Goal: Task Accomplishment & Management: Manage account settings

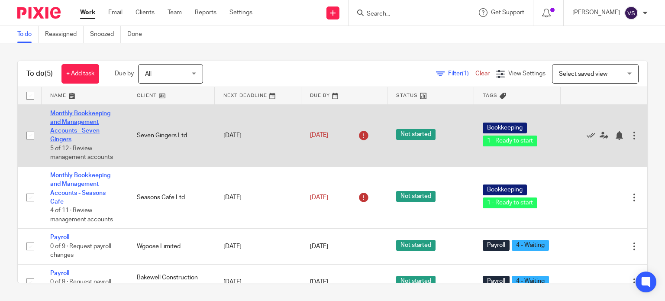
click at [87, 121] on link "Monthly Bookkeeping and Management Accounts - Seven Gingers" at bounding box center [80, 126] width 60 height 32
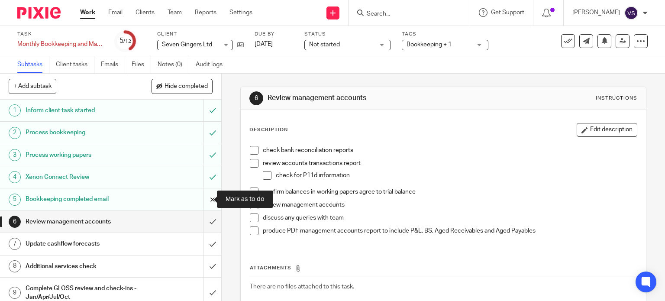
click at [203, 199] on input "submit" at bounding box center [110, 199] width 221 height 22
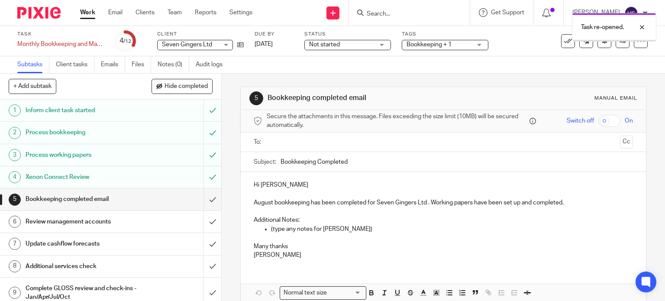
click at [277, 143] on input "text" at bounding box center [443, 142] width 347 height 10
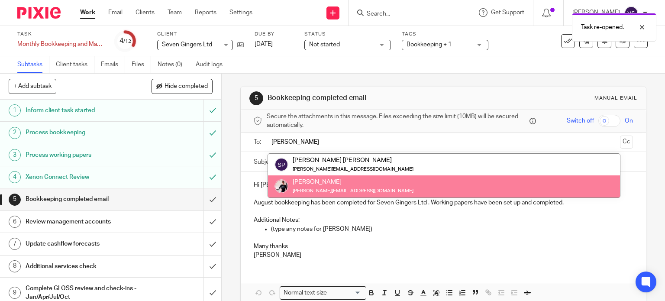
type input "helen"
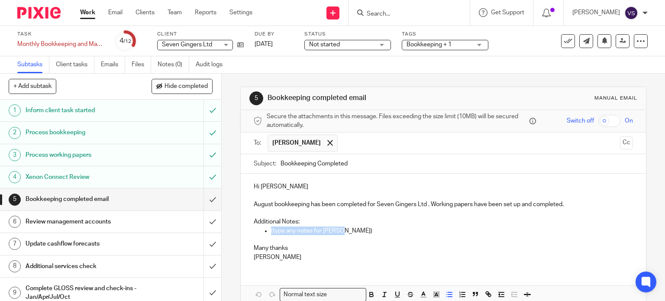
drag, startPoint x: 370, startPoint y: 230, endPoint x: 269, endPoint y: 230, distance: 101.3
click at [271, 230] on p "(type any notes for Helen)" at bounding box center [452, 230] width 362 height 9
click at [410, 225] on p "Additional Notes:" at bounding box center [444, 221] width 380 height 9
click at [411, 230] on p "Management accounts have been published to draft" at bounding box center [452, 230] width 362 height 9
click at [310, 221] on p "Additional Notes:" at bounding box center [444, 221] width 380 height 9
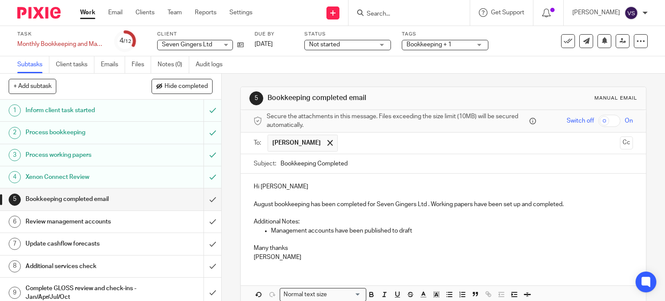
click at [421, 232] on p "Management accounts have been published to draft" at bounding box center [452, 230] width 362 height 9
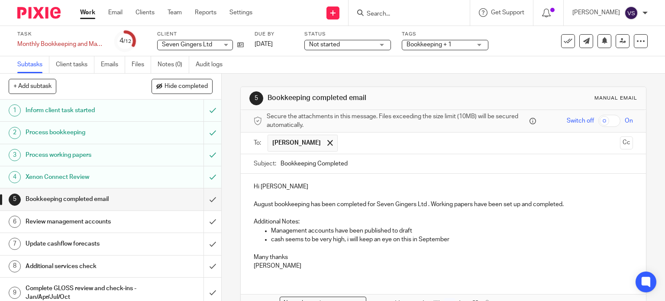
click at [347, 239] on p "cash seems to be very high, i will keep an eye on this in September" at bounding box center [452, 239] width 362 height 9
click at [471, 239] on p "cash seems to be very high, I will keep an eye on this in September" at bounding box center [452, 239] width 362 height 9
click at [272, 239] on p "cash seems to be very high, I will keep an eye on this in September bookkeeping." at bounding box center [452, 239] width 362 height 9
click at [331, 239] on p "Cash seems to be very high, I will keep an eye on this in September bookkeeping." at bounding box center [452, 239] width 362 height 9
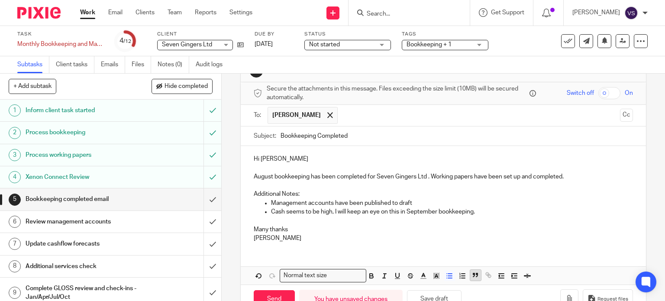
scroll to position [52, 0]
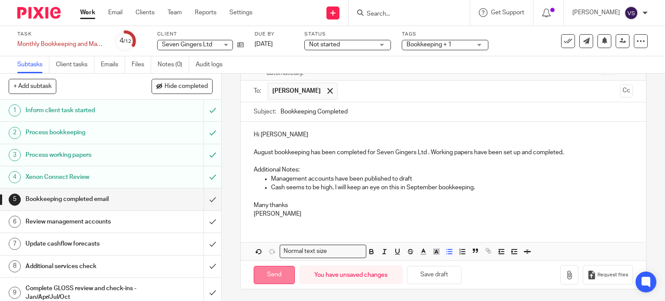
click at [275, 272] on input "Send" at bounding box center [274, 275] width 41 height 19
type input "Sent"
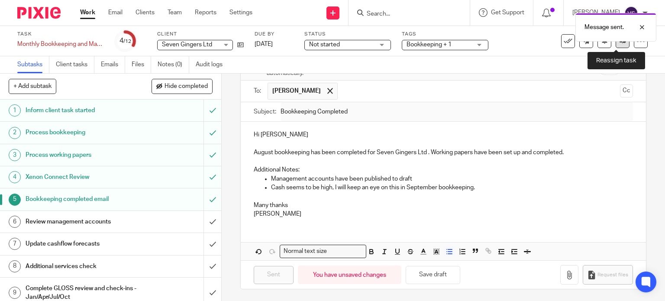
click at [620, 43] on icon at bounding box center [623, 41] width 6 height 6
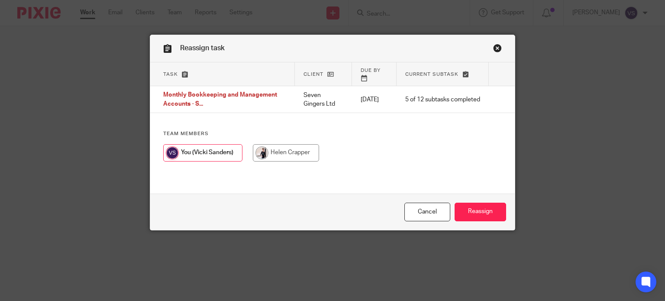
click at [291, 144] on input "radio" at bounding box center [286, 152] width 66 height 17
radio input "true"
click at [477, 206] on input "Reassign" at bounding box center [481, 212] width 52 height 19
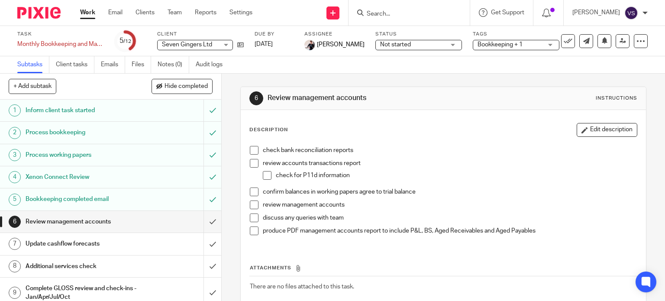
click at [51, 223] on h1 "Review management accounts" at bounding box center [82, 221] width 113 height 13
click at [251, 150] on span at bounding box center [254, 150] width 9 height 9
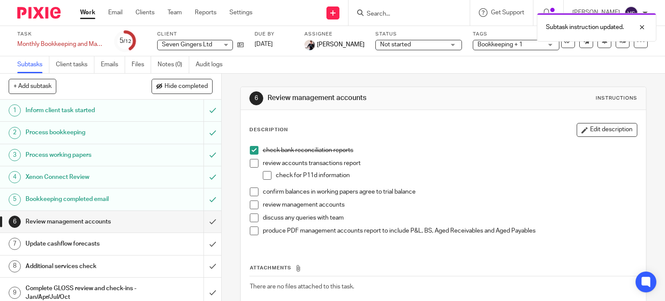
click at [251, 165] on span at bounding box center [254, 163] width 9 height 9
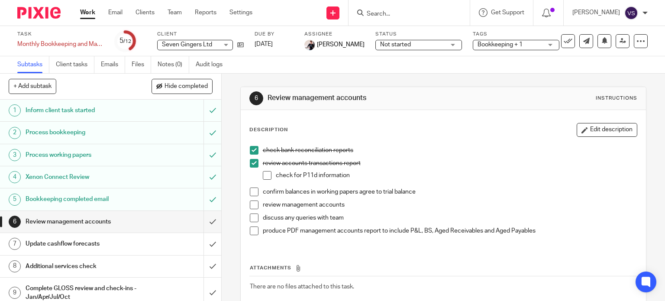
click at [252, 230] on span at bounding box center [254, 230] width 9 height 9
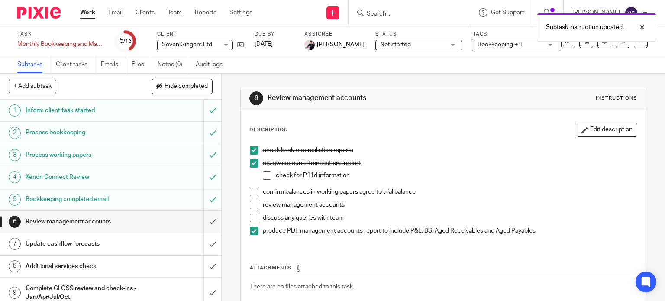
click at [252, 191] on span at bounding box center [254, 192] width 9 height 9
click at [250, 203] on span at bounding box center [254, 205] width 9 height 9
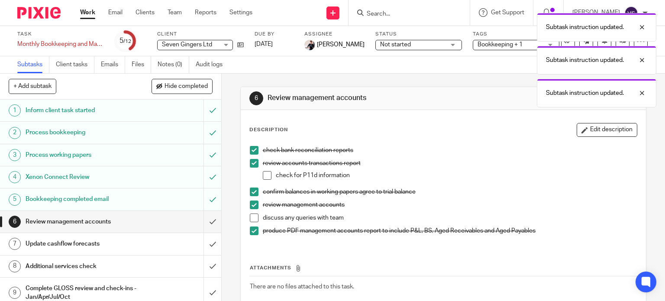
click at [250, 213] on li "review management accounts" at bounding box center [444, 207] width 388 height 13
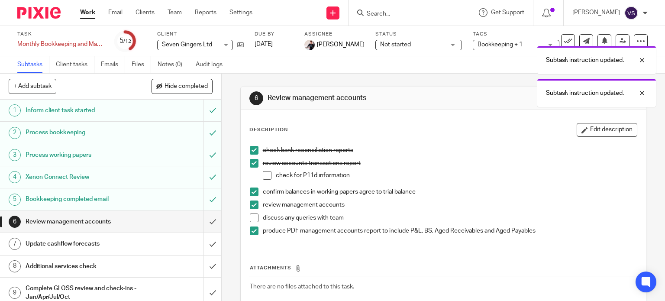
click at [252, 218] on span at bounding box center [254, 218] width 9 height 9
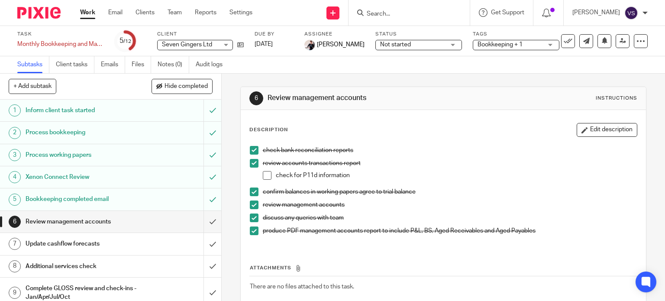
click at [36, 12] on img at bounding box center [38, 13] width 43 height 12
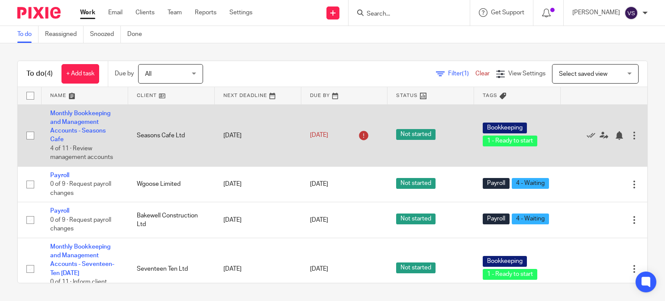
click at [89, 125] on td "Monthly Bookkeeping and Management Accounts - Seasons Cafe 4 of 11 · Review man…" at bounding box center [85, 135] width 87 height 62
click at [90, 112] on link "Monthly Bookkeeping and Management Accounts - Seasons Cafe" at bounding box center [80, 126] width 60 height 32
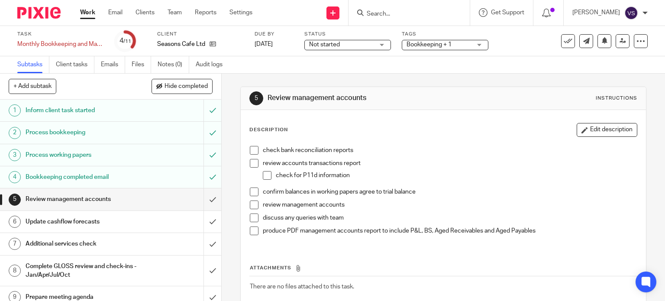
click at [255, 149] on span at bounding box center [254, 150] width 9 height 9
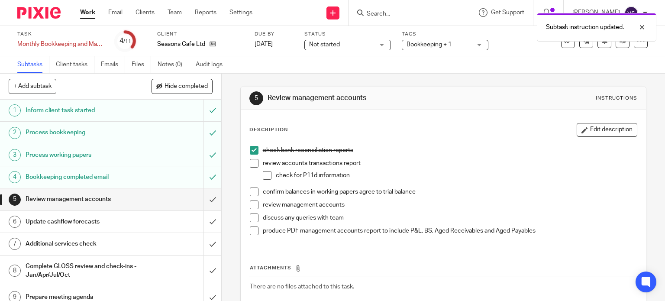
click at [253, 162] on span at bounding box center [254, 163] width 9 height 9
click at [259, 190] on li "confirm balances in working papers agree to trial balance" at bounding box center [444, 194] width 388 height 13
click at [256, 191] on li "confirm balances in working papers agree to trial balance" at bounding box center [444, 194] width 388 height 13
click at [255, 192] on span at bounding box center [254, 192] width 9 height 9
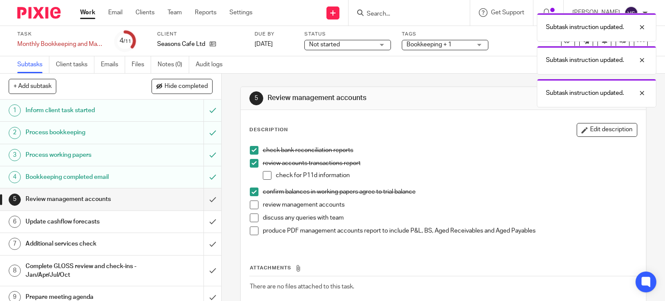
click at [253, 203] on span at bounding box center [254, 205] width 9 height 9
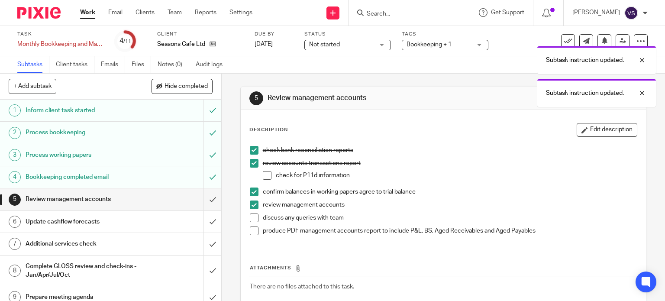
click at [251, 208] on span at bounding box center [254, 205] width 9 height 9
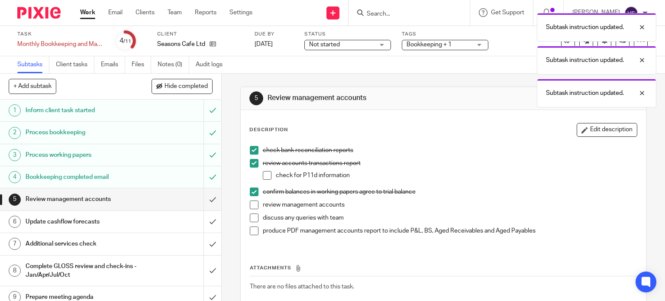
click at [123, 179] on h1 "Bookkeeping completed email" at bounding box center [82, 177] width 113 height 13
click at [204, 180] on input "submit" at bounding box center [110, 177] width 221 height 22
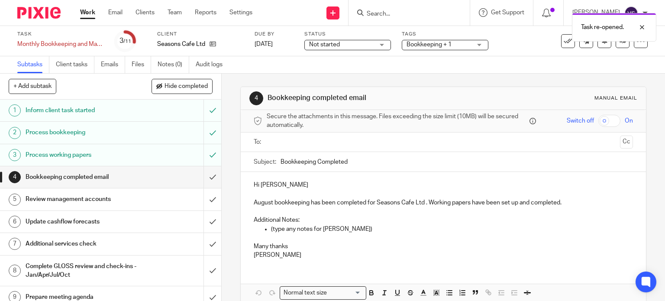
click at [301, 140] on input "text" at bounding box center [443, 142] width 347 height 10
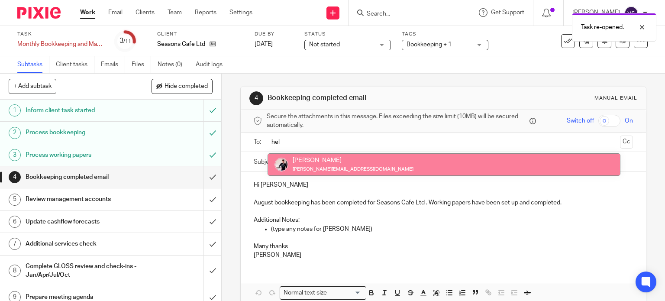
type input "hel"
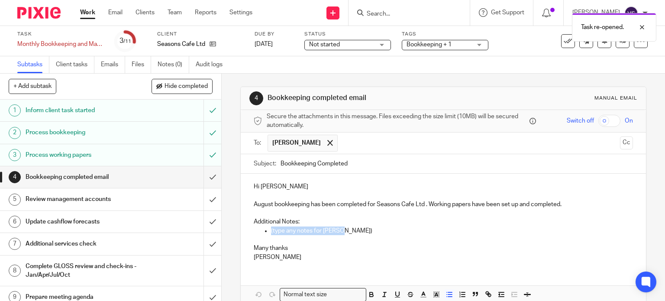
drag, startPoint x: 336, startPoint y: 229, endPoint x: 269, endPoint y: 229, distance: 67.1
click at [271, 229] on p "(type any notes for Helen)" at bounding box center [452, 230] width 362 height 9
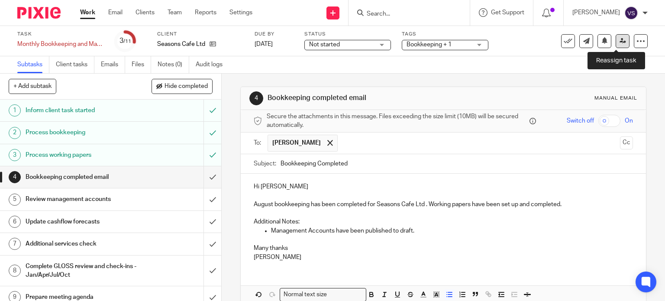
click at [620, 44] on icon at bounding box center [623, 41] width 6 height 6
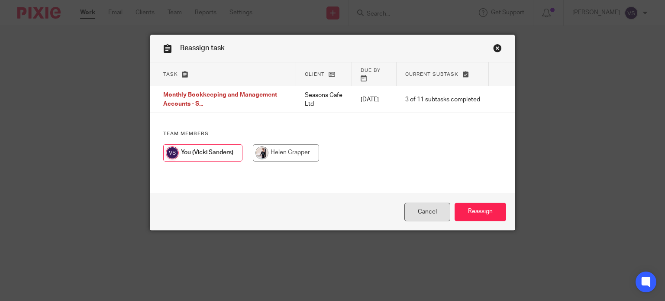
drag, startPoint x: 419, startPoint y: 215, endPoint x: 409, endPoint y: 216, distance: 10.0
click at [418, 216] on link "Cancel" at bounding box center [427, 212] width 46 height 19
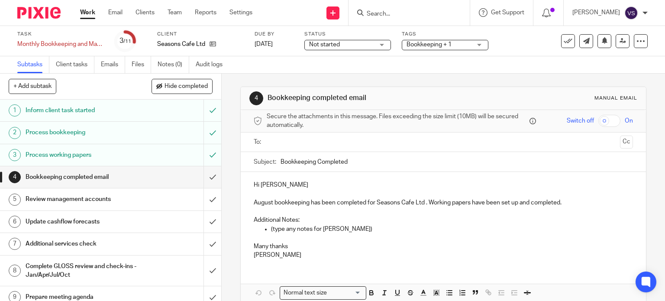
click at [287, 143] on input "text" at bounding box center [443, 142] width 347 height 10
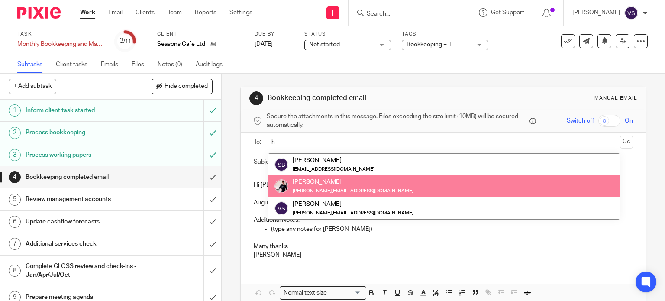
type input "h"
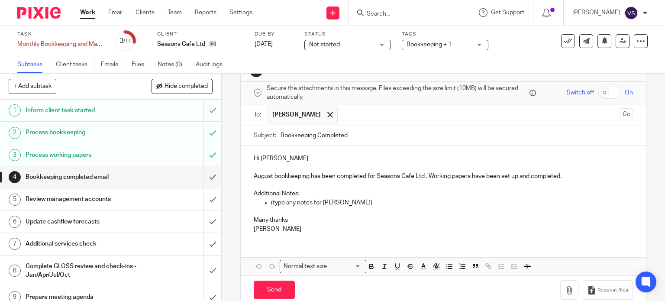
scroll to position [43, 0]
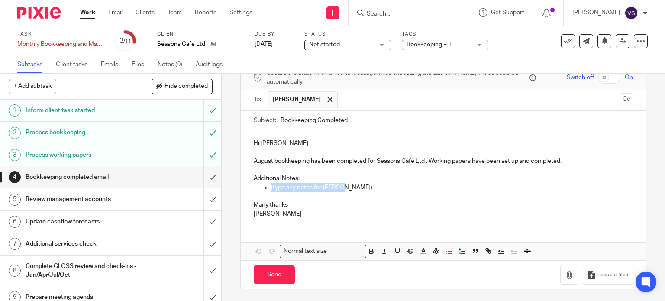
drag, startPoint x: 343, startPoint y: 185, endPoint x: 269, endPoint y: 187, distance: 74.1
click at [271, 187] on p "(type any notes for [PERSON_NAME])" at bounding box center [452, 187] width 362 height 9
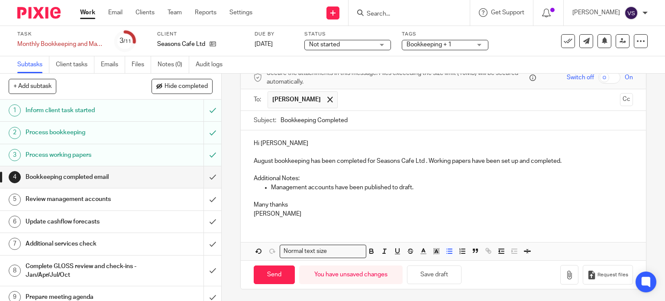
click at [427, 184] on p "Management accounts have been published to draft." at bounding box center [452, 187] width 362 height 9
click at [269, 276] on input "Send" at bounding box center [274, 274] width 41 height 19
type input "Sent"
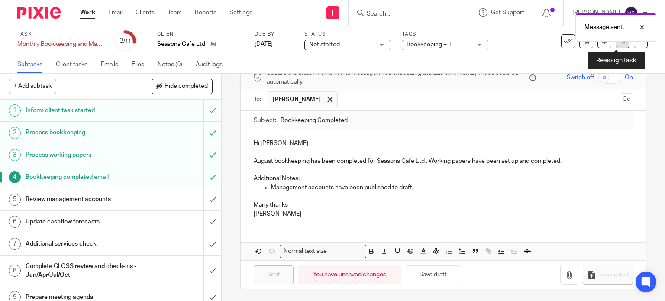
click at [619, 42] on link at bounding box center [623, 41] width 14 height 14
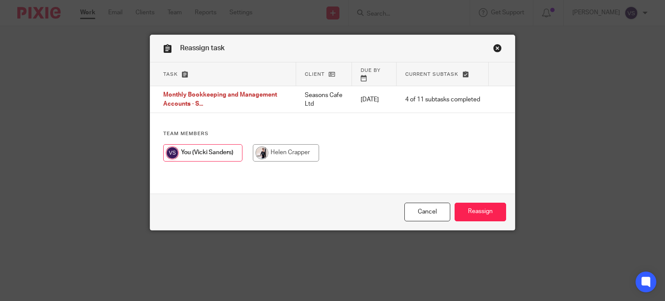
click at [263, 144] on input "radio" at bounding box center [286, 152] width 66 height 17
radio input "true"
click at [469, 213] on input "Reassign" at bounding box center [481, 212] width 52 height 19
